Goal: Task Accomplishment & Management: Complete application form

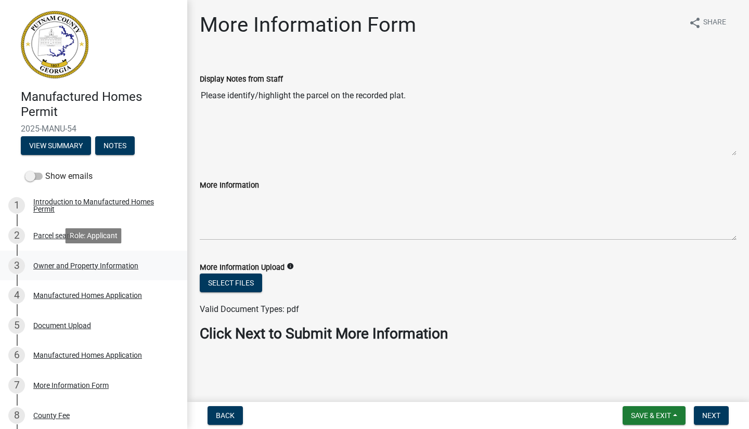
click at [83, 268] on div "Owner and Property Information" at bounding box center [85, 265] width 105 height 7
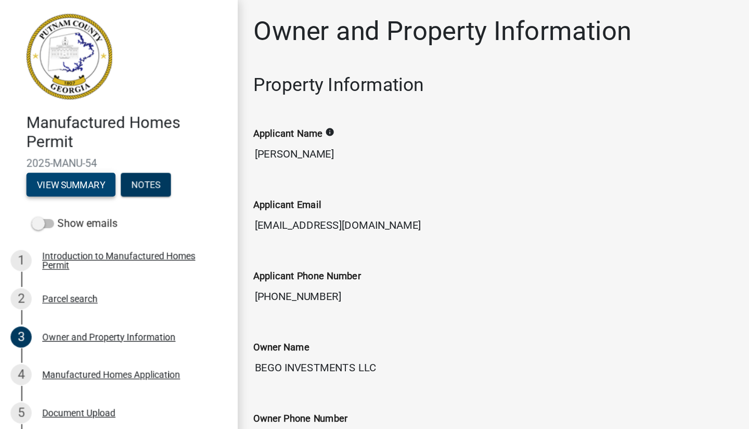
click at [58, 143] on button "View Summary" at bounding box center [56, 145] width 70 height 19
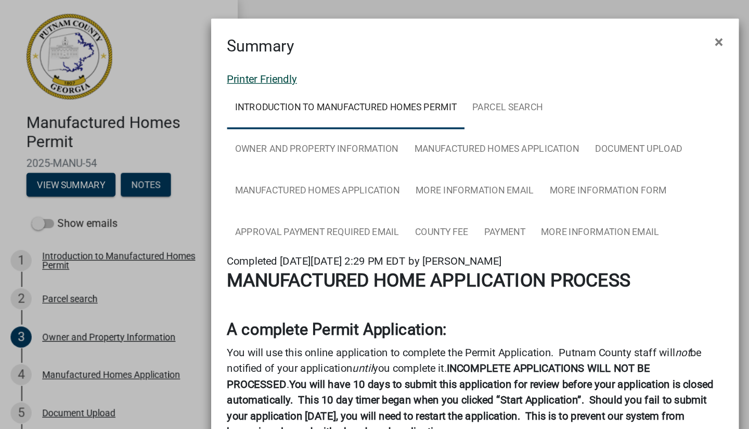
click at [209, 60] on link "Printer Friendly" at bounding box center [206, 62] width 55 height 10
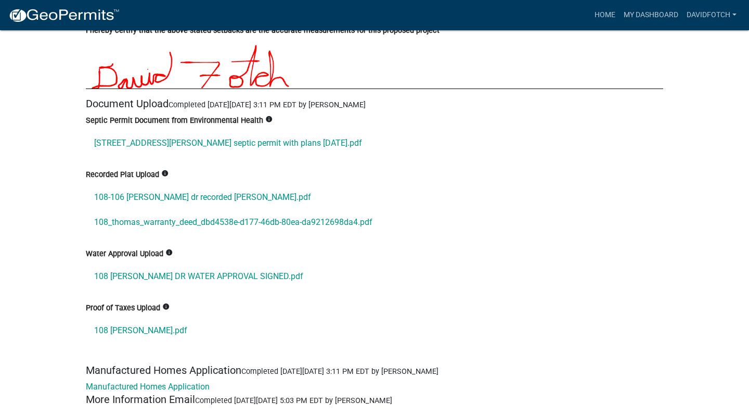
scroll to position [5028, 0]
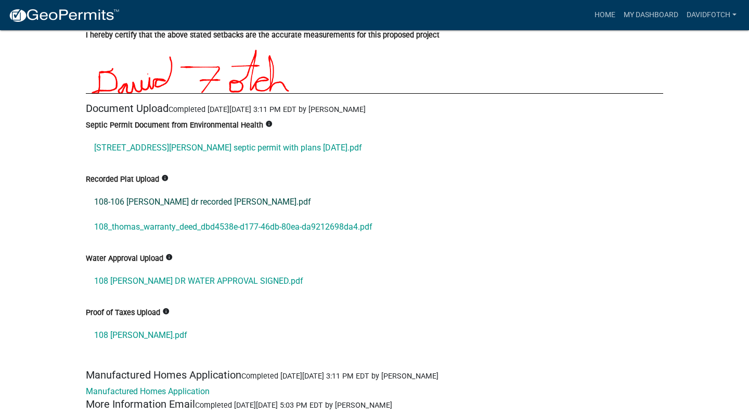
click at [172, 214] on link "108-106 thomas dr recorded plat.pdf" at bounding box center [374, 201] width 577 height 25
click at [165, 214] on link "108-106 thomas dr recorded plat.pdf" at bounding box center [374, 201] width 577 height 25
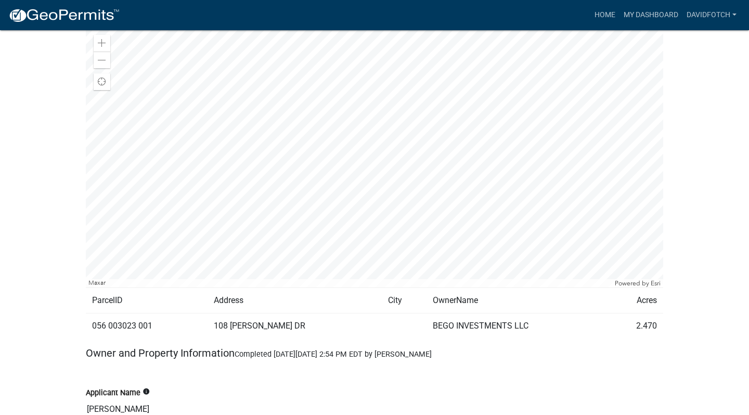
scroll to position [1518, 0]
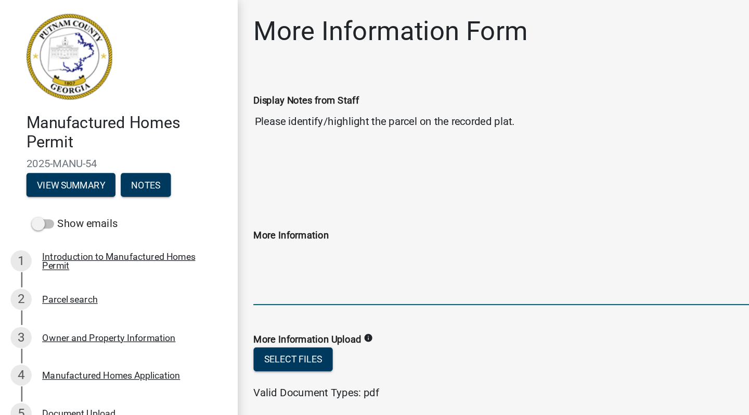
click at [211, 223] on textarea "More Information" at bounding box center [468, 215] width 537 height 49
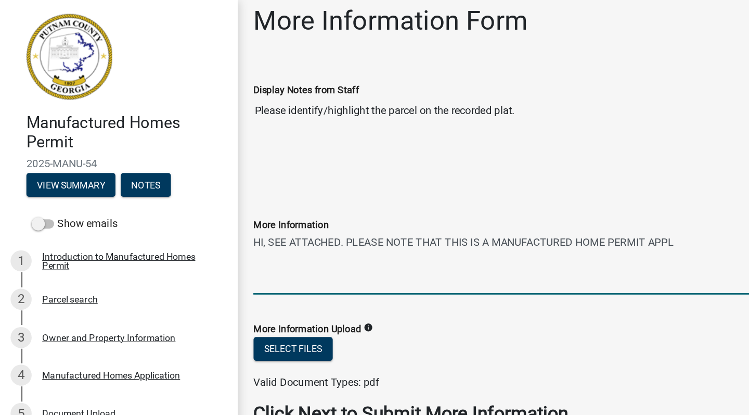
scroll to position [8, 0]
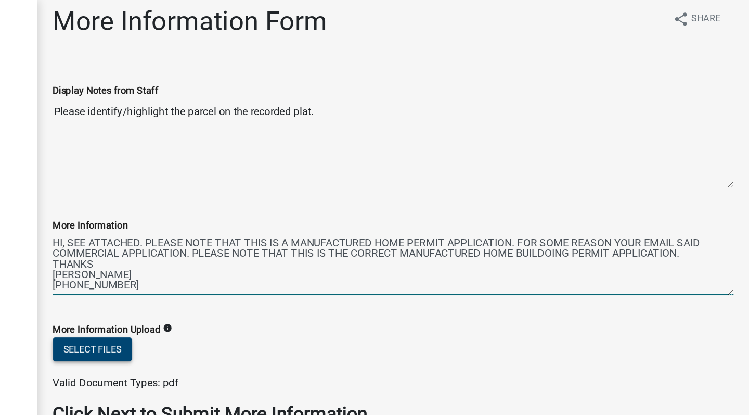
type textarea "HI, SEE ATTACHED. PLEASE NOTE THAT THIS IS A MANUFACTURED HOME PERMIT APPLICATI…"
click at [200, 273] on button "Select files" at bounding box center [231, 275] width 62 height 19
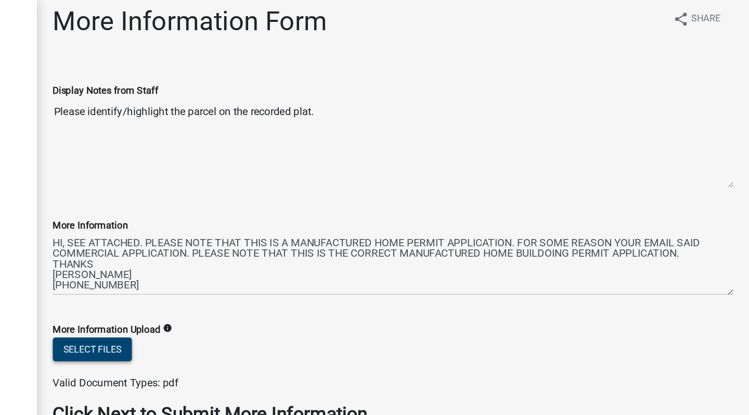
click at [200, 274] on button "Select files" at bounding box center [231, 275] width 62 height 19
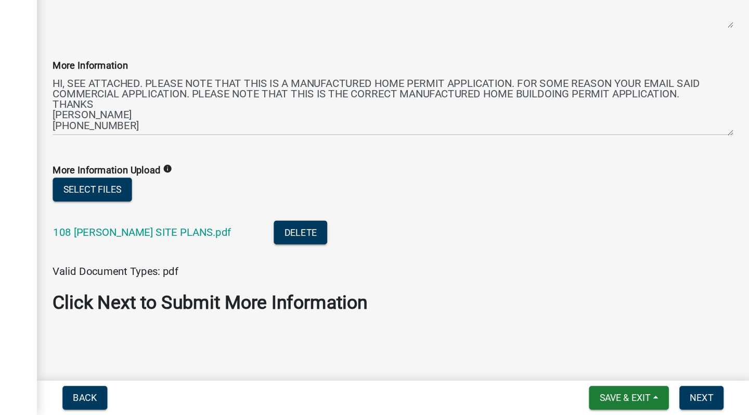
scroll to position [0, 0]
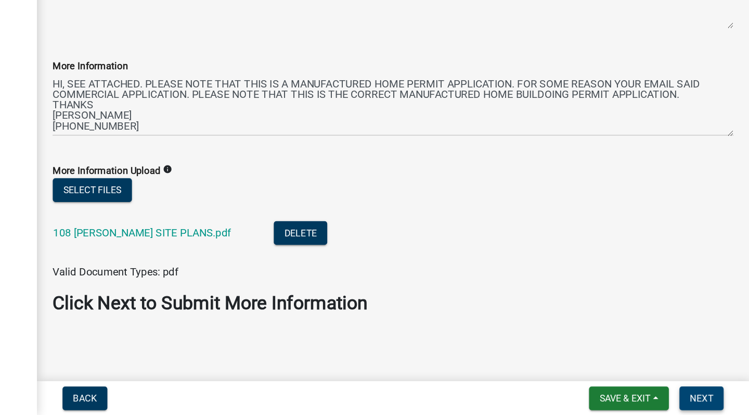
click at [702, 397] on span "Next" at bounding box center [711, 401] width 18 height 8
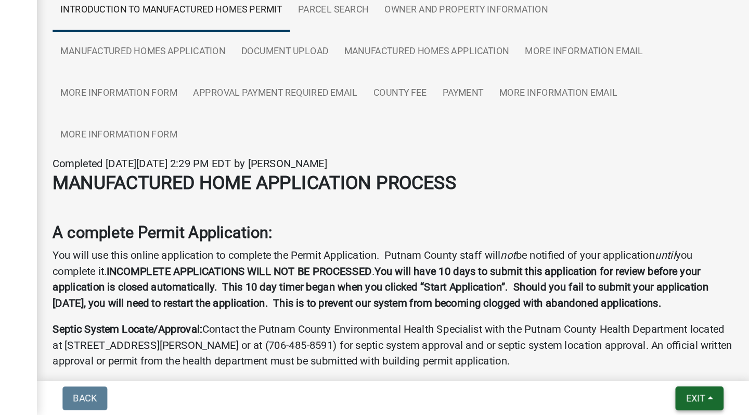
click at [699, 397] on span "Exit" at bounding box center [706, 401] width 15 height 8
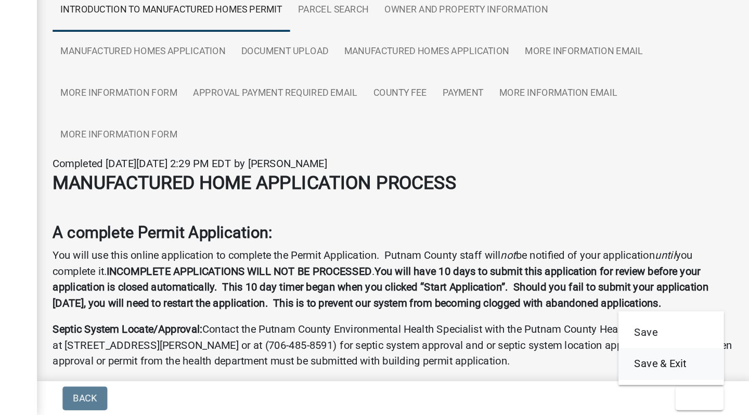
click at [646, 362] on button "Save & Exit" at bounding box center [687, 374] width 83 height 25
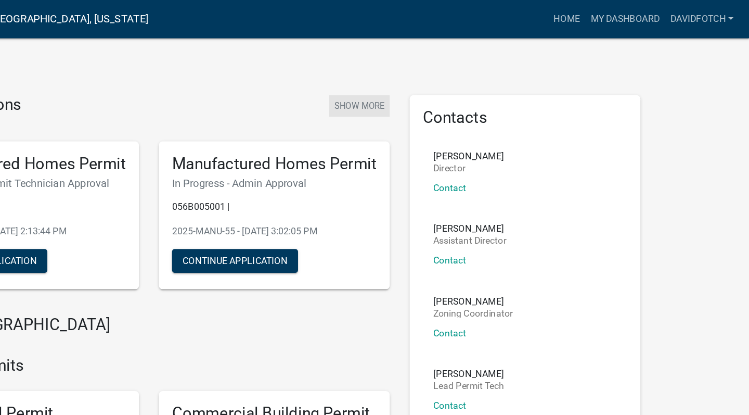
click at [418, 83] on button "Show More" at bounding box center [442, 83] width 48 height 17
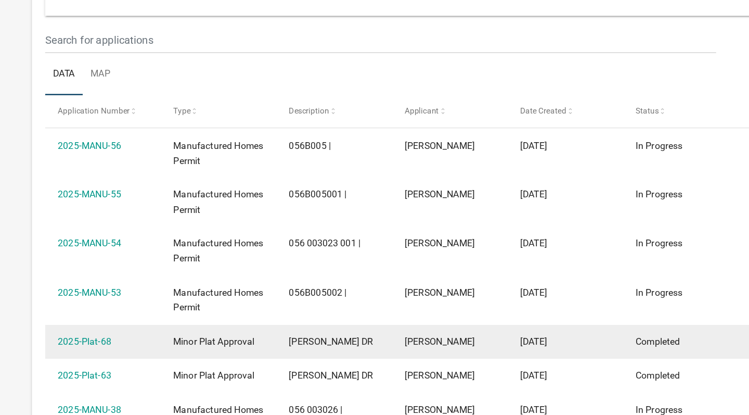
scroll to position [71, 0]
